Goal: Transaction & Acquisition: Purchase product/service

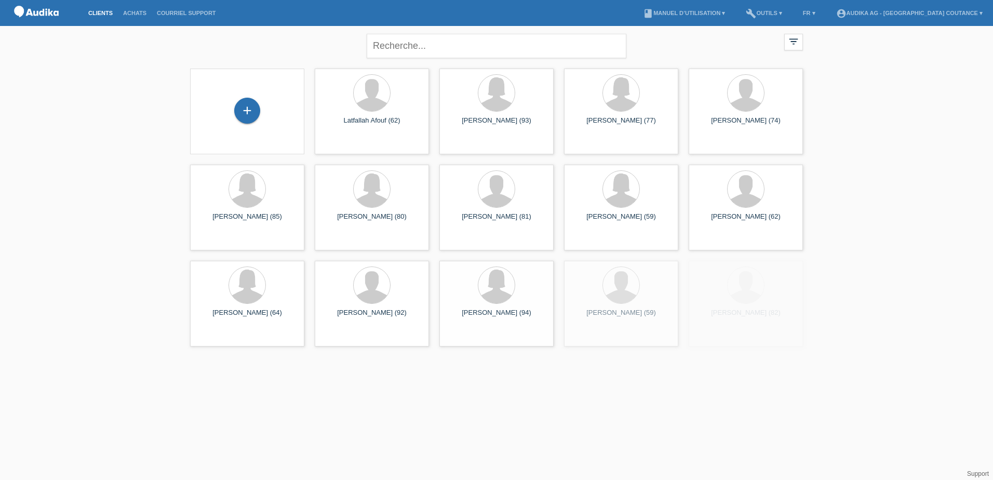
click at [433, 59] on div "close" at bounding box center [496, 44] width 260 height 37
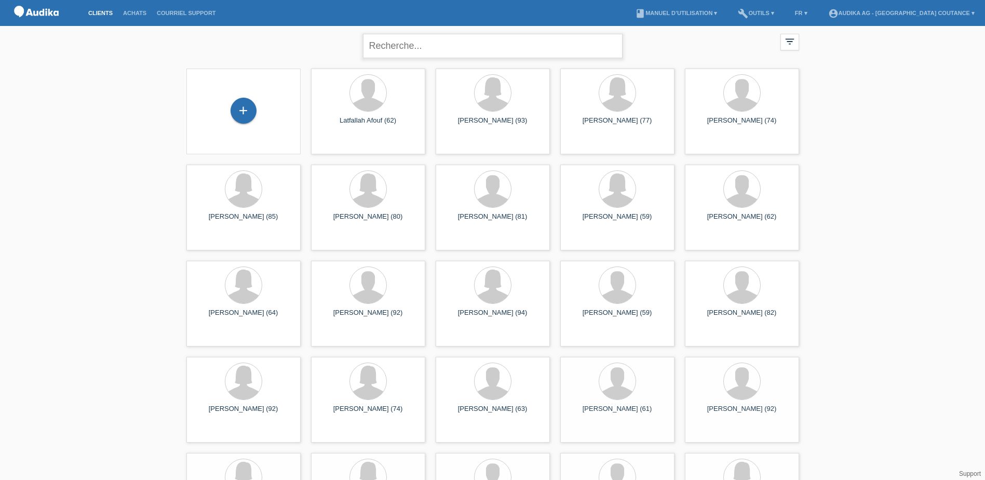
click at [433, 50] on input "text" at bounding box center [493, 46] width 260 height 24
type input "ramad"
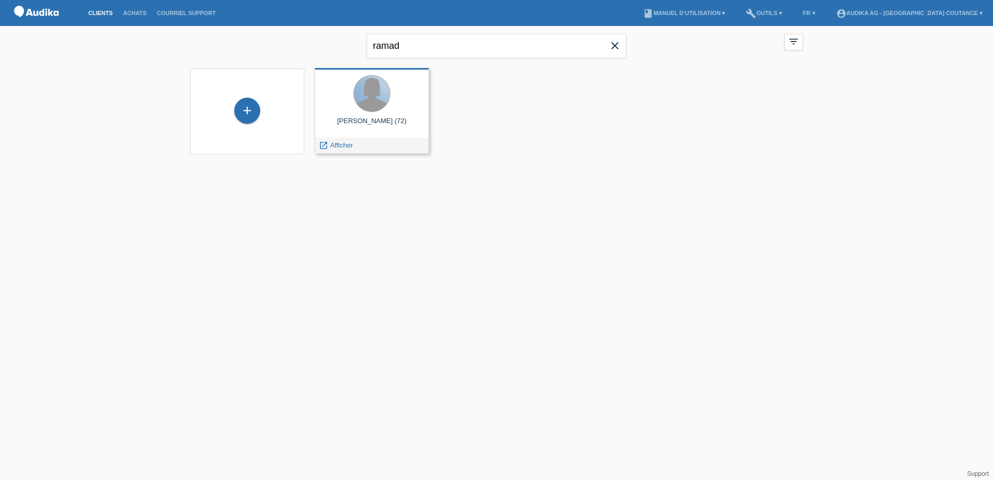
click at [376, 96] on div at bounding box center [372, 93] width 36 height 36
click at [354, 111] on div at bounding box center [372, 94] width 98 height 39
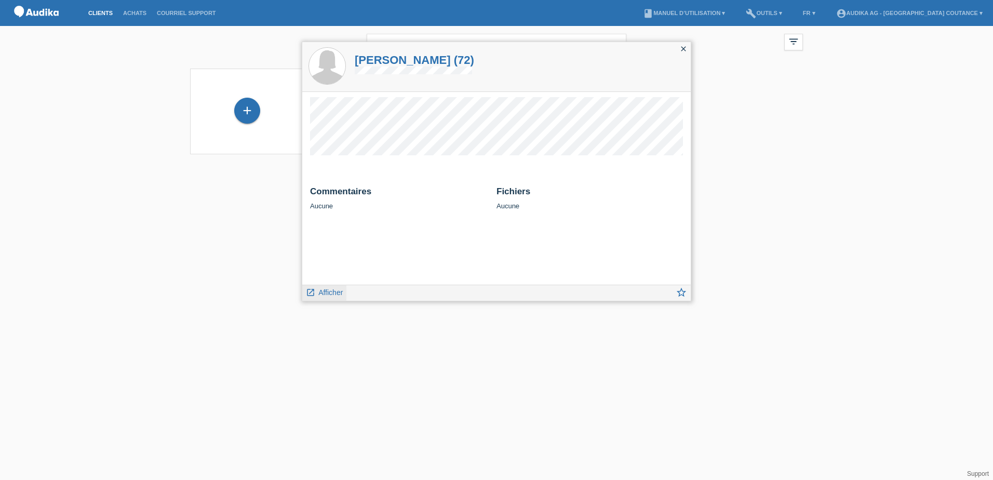
click at [342, 296] on span "Afficher" at bounding box center [330, 292] width 24 height 8
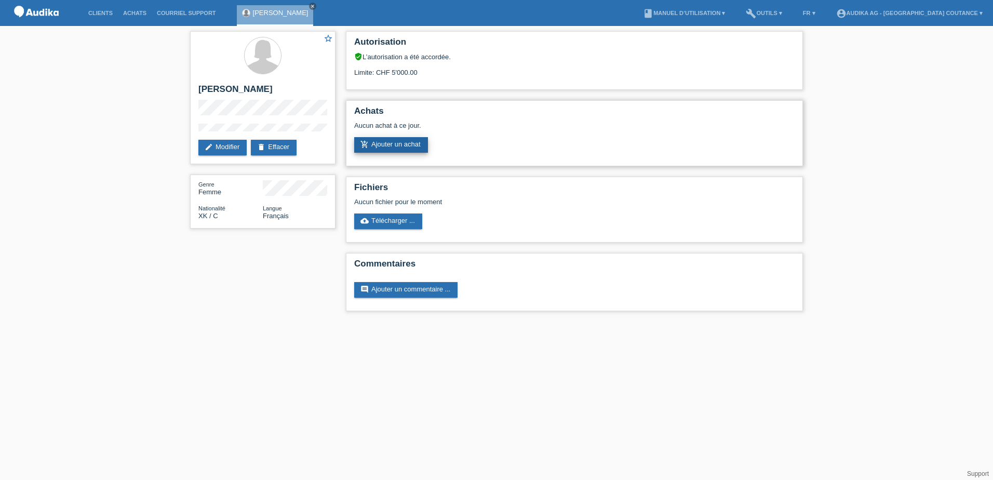
click at [416, 144] on link "add_shopping_cart Ajouter un achat" at bounding box center [391, 145] width 74 height 16
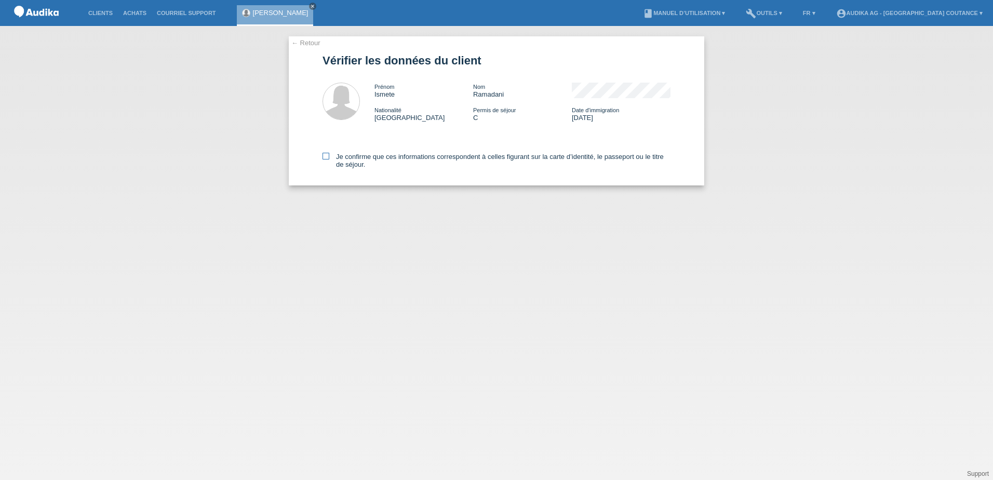
click at [327, 153] on icon at bounding box center [325, 156] width 7 height 7
click at [327, 153] on input "Je confirme que ces informations correspondent à celles figurant sur la carte d…" at bounding box center [325, 156] width 7 height 7
checkbox input "true"
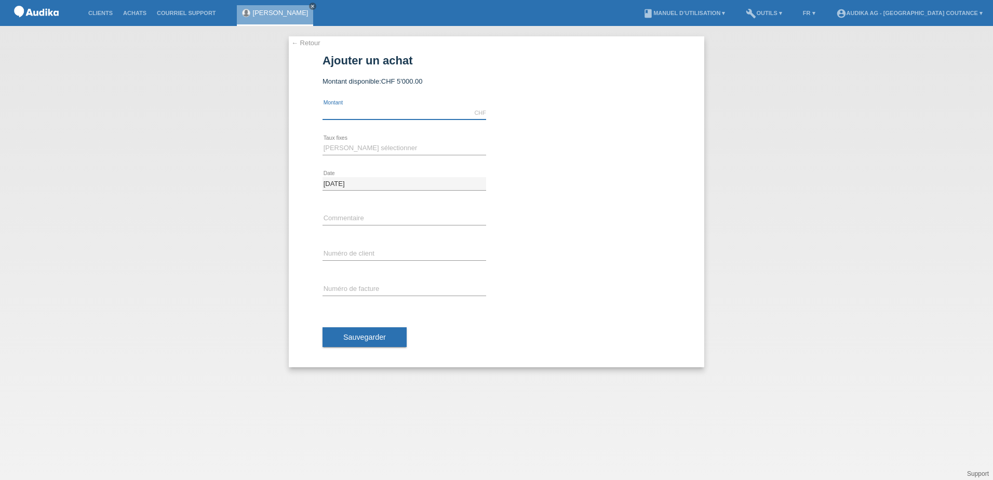
click at [373, 114] on input "text" at bounding box center [404, 112] width 164 height 13
type input "5000.00"
drag, startPoint x: 366, startPoint y: 145, endPoint x: 365, endPoint y: 152, distance: 6.9
click at [366, 145] on select "Veuillez sélectionner 12 versements 24 versements" at bounding box center [404, 148] width 164 height 12
select select "177"
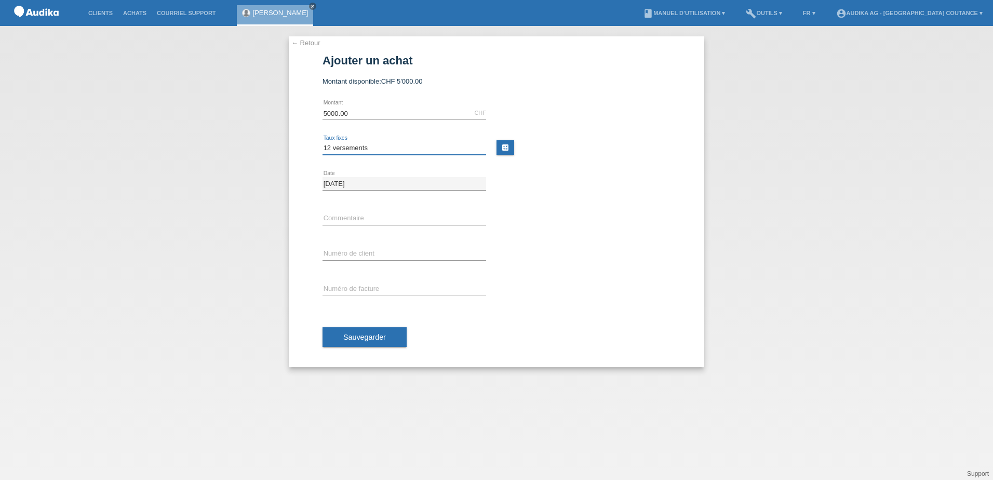
click at [322, 142] on select "Veuillez sélectionner 12 versements 24 versements" at bounding box center [404, 148] width 164 height 12
click at [347, 212] on input "text" at bounding box center [404, 218] width 164 height 13
paste input "1424307"
type input "C1424307"
click at [365, 281] on div "error Numéro de facture" at bounding box center [404, 289] width 164 height 35
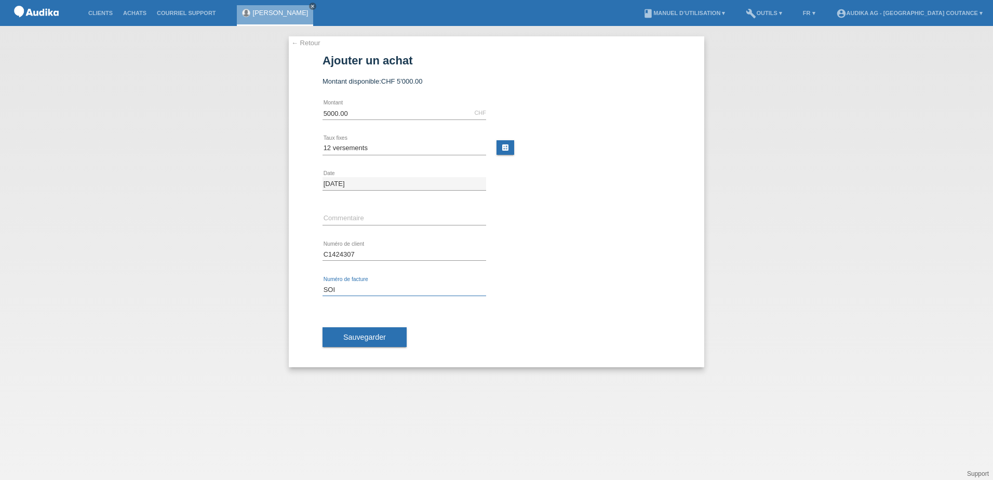
click at [366, 290] on input "SOI" at bounding box center [404, 289] width 164 height 13
type input "SOI000461184"
click at [370, 339] on span "Sauvegarder" at bounding box center [364, 337] width 43 height 8
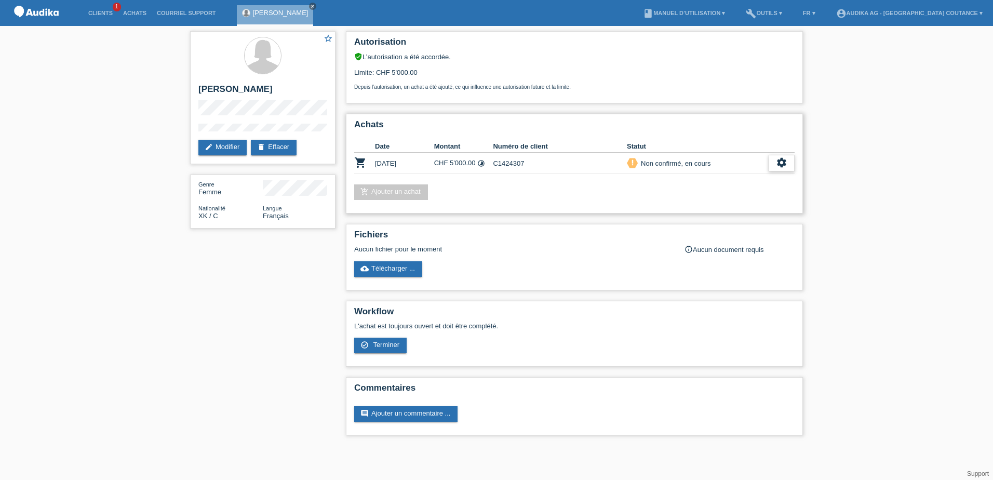
click at [780, 162] on icon "settings" at bounding box center [781, 162] width 11 height 11
click at [707, 211] on span "Terminer" at bounding box center [709, 210] width 30 height 12
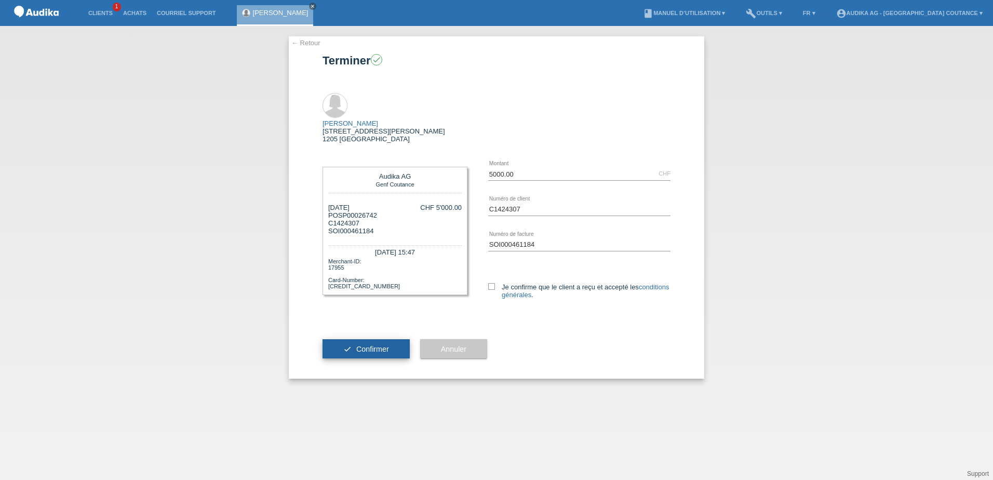
click at [369, 345] on span "Confirmer" at bounding box center [372, 349] width 33 height 8
click at [490, 283] on icon at bounding box center [491, 286] width 7 height 7
click at [490, 283] on input "Je confirme que le client a reçu et accepté les conditions générales ." at bounding box center [491, 286] width 7 height 7
checkbox input "true"
click at [382, 345] on span "Confirmer" at bounding box center [372, 349] width 33 height 8
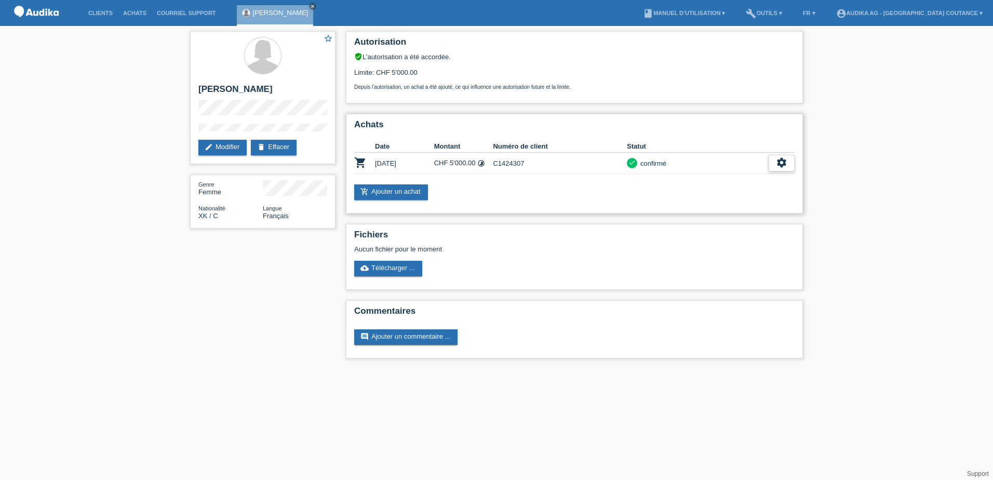
click at [787, 161] on div "settings" at bounding box center [781, 163] width 26 height 17
click at [694, 211] on span "Télécharger les détails du financement" at bounding box center [719, 210] width 119 height 12
click at [219, 150] on link "edit Modifier" at bounding box center [222, 148] width 48 height 16
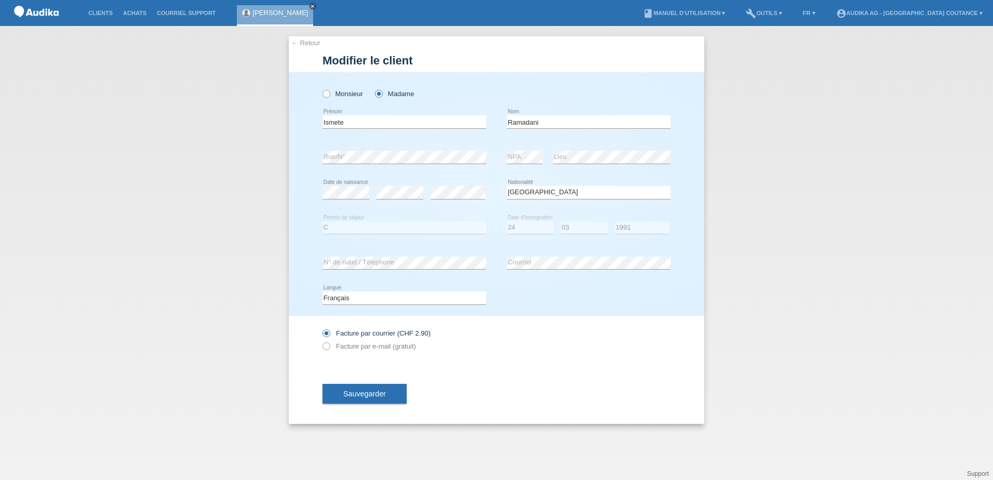
select select "XK"
select select "C"
select select "24"
select select "03"
select select "1991"
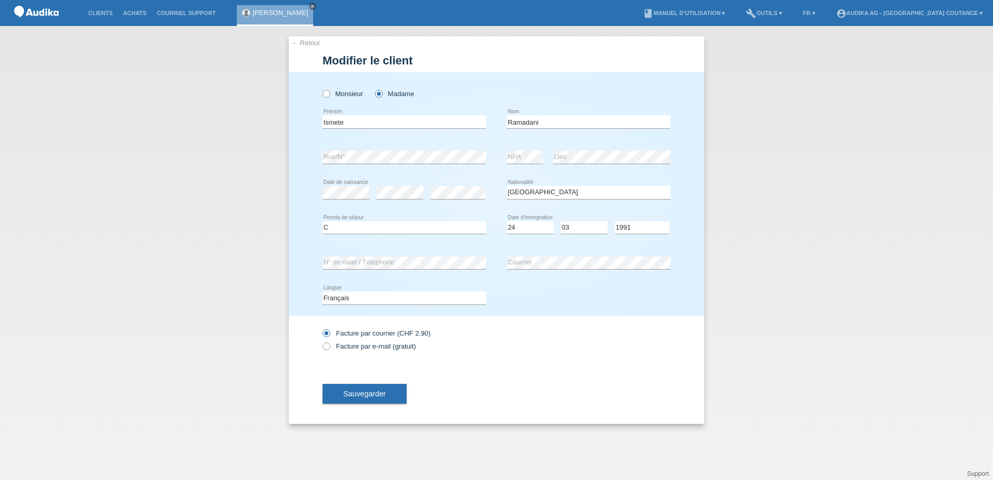
click at [358, 342] on div "Facture par courrier (CHF 2.90) Facture par e-mail (gratuit)" at bounding box center [404, 340] width 164 height 26
click at [337, 347] on label "Facture par e-mail (gratuit)" at bounding box center [368, 346] width 93 height 8
drag, startPoint x: 337, startPoint y: 347, endPoint x: 329, endPoint y: 350, distance: 8.7
click at [321, 341] on icon at bounding box center [321, 341] width 0 height 0
click at [328, 349] on input "Facture par e-mail (gratuit)" at bounding box center [325, 348] width 7 height 13
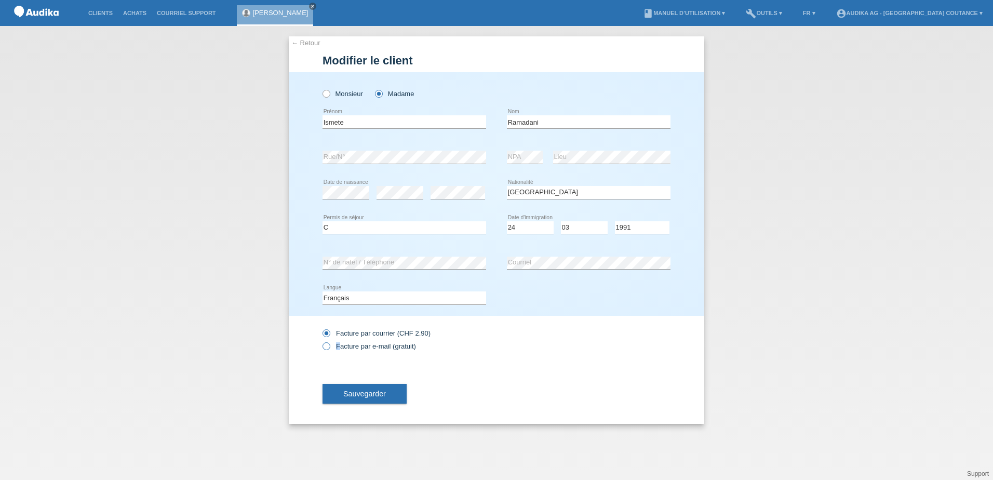
radio input "true"
click at [368, 389] on button "Sauvegarder" at bounding box center [364, 394] width 84 height 20
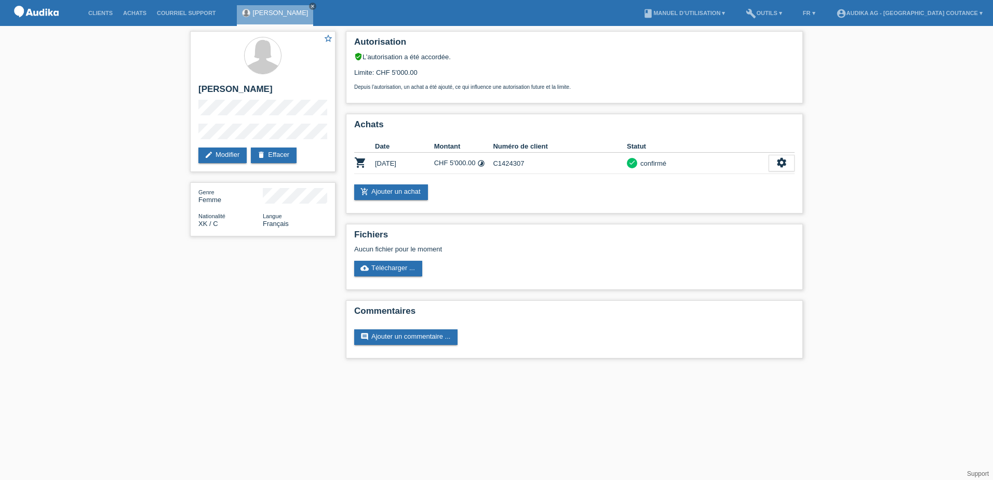
click at [10, 140] on div "star_border [PERSON_NAME] edit Modifier delete Effacer Genre Femme Nationalité …" at bounding box center [496, 197] width 993 height 343
